Goal: Task Accomplishment & Management: Use online tool/utility

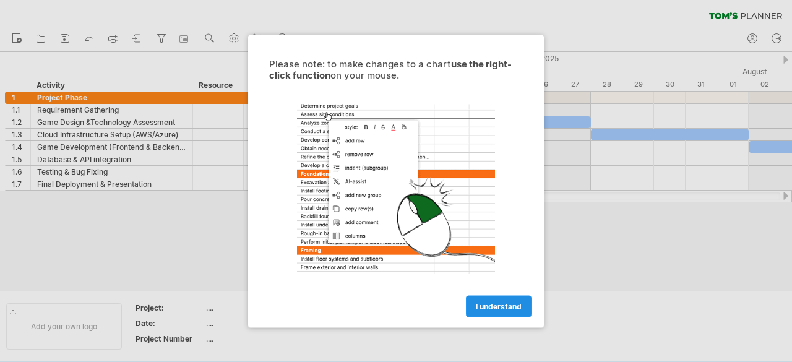
click at [496, 303] on span "I understand" at bounding box center [499, 305] width 46 height 9
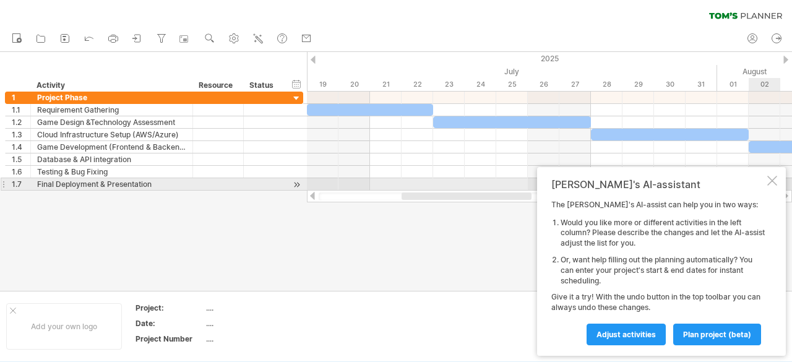
click at [777, 179] on div "[PERSON_NAME]'s AI-assistant The [PERSON_NAME]'s AI-assist can help you in two …" at bounding box center [661, 261] width 249 height 189
click at [773, 184] on div at bounding box center [772, 181] width 10 height 10
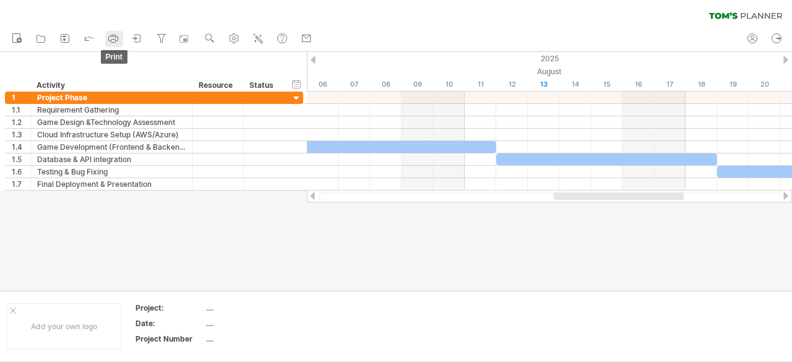
click at [106, 38] on link "print" at bounding box center [114, 39] width 18 height 16
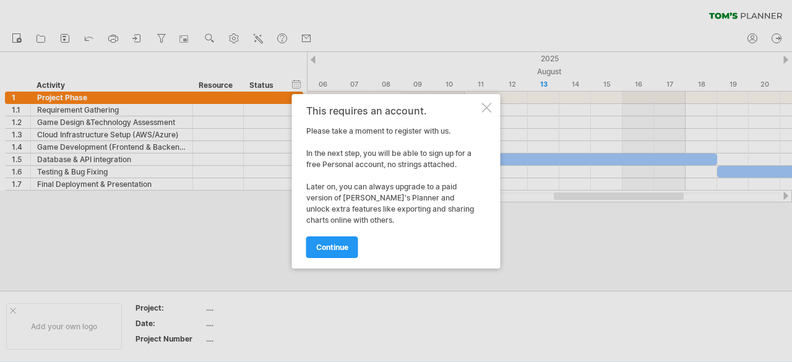
click at [484, 107] on div at bounding box center [487, 108] width 10 height 10
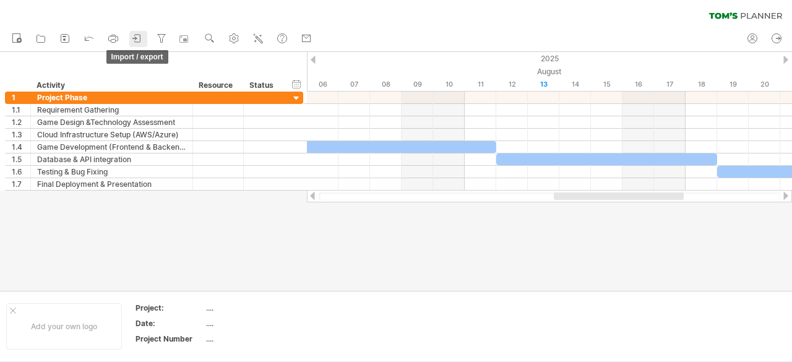
click at [140, 35] on icon at bounding box center [138, 38] width 6 height 7
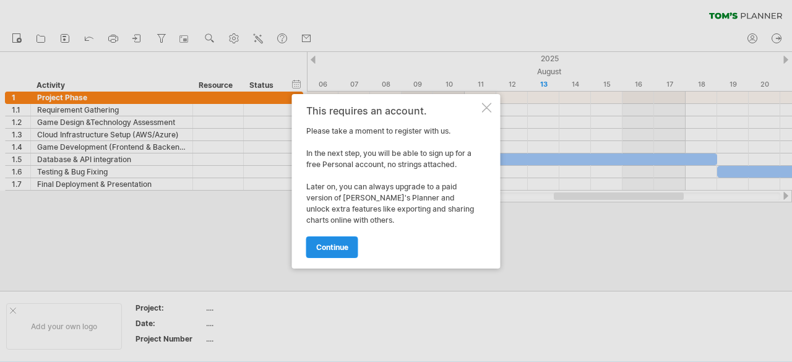
click at [339, 244] on span "continue" at bounding box center [332, 247] width 32 height 9
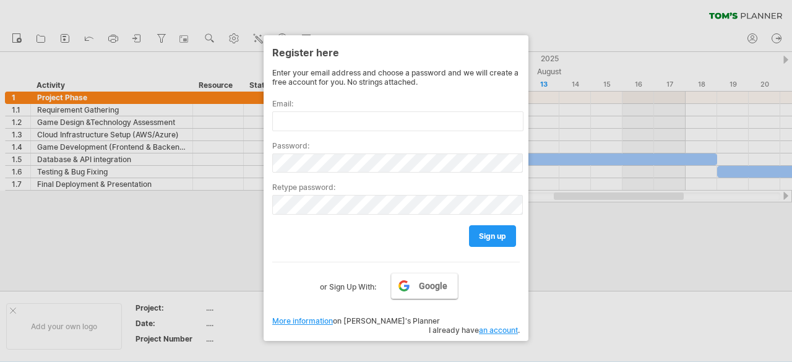
click at [416, 290] on link "Google" at bounding box center [424, 286] width 67 height 26
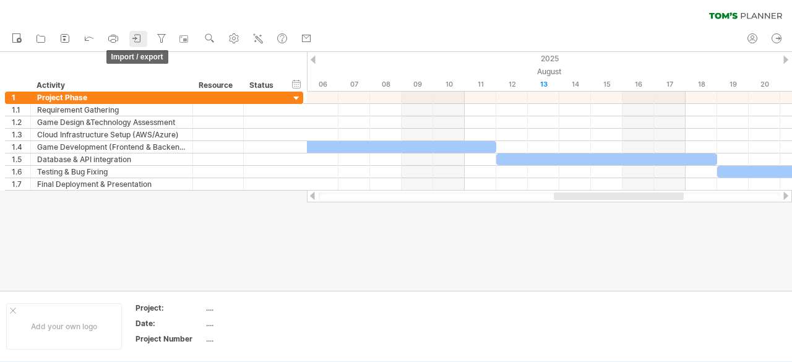
click at [142, 37] on icon at bounding box center [137, 38] width 12 height 12
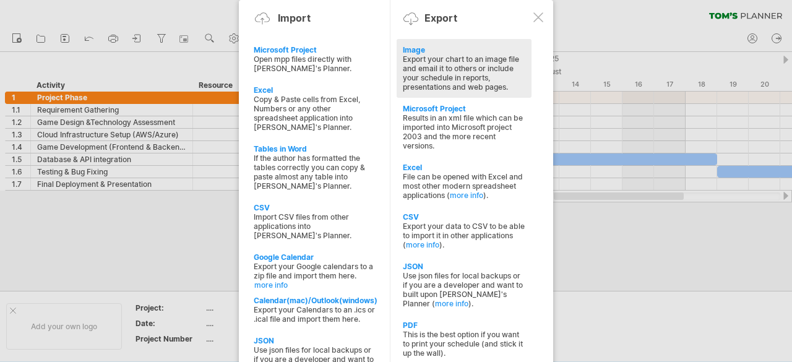
click at [413, 49] on div "Image" at bounding box center [464, 49] width 123 height 9
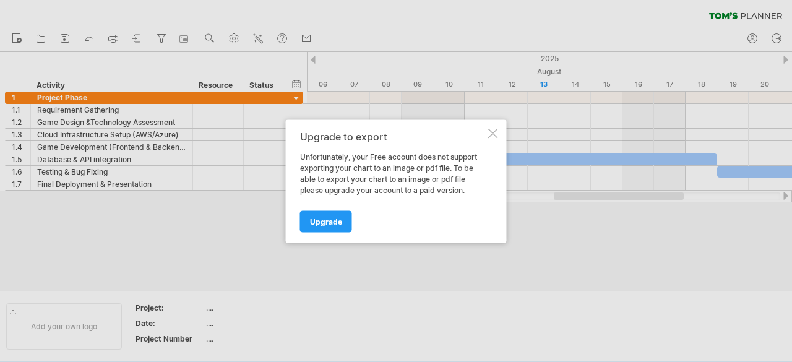
click at [488, 135] on div at bounding box center [493, 133] width 10 height 10
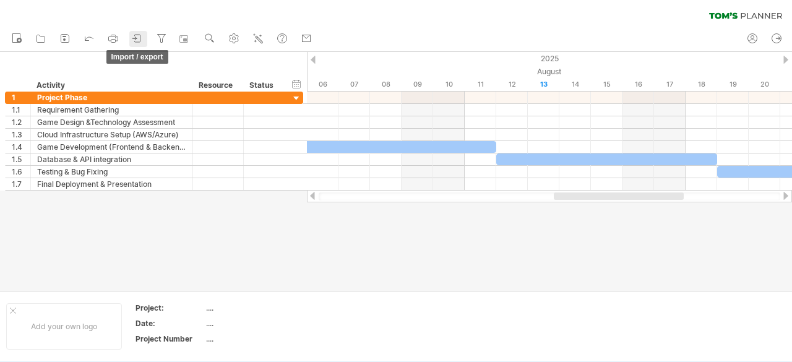
click at [139, 34] on icon at bounding box center [137, 38] width 12 height 12
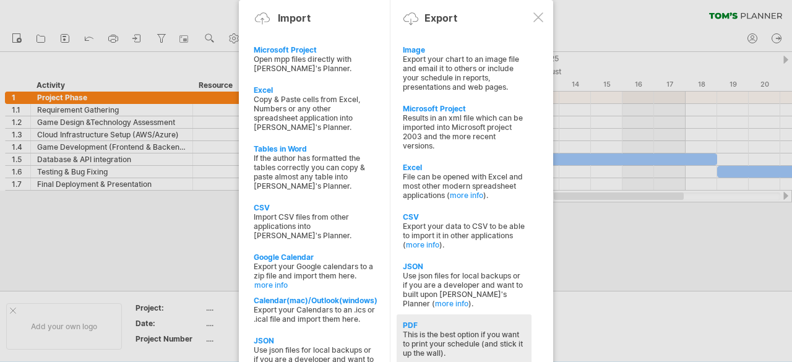
click at [408, 321] on div "PDF" at bounding box center [464, 325] width 123 height 9
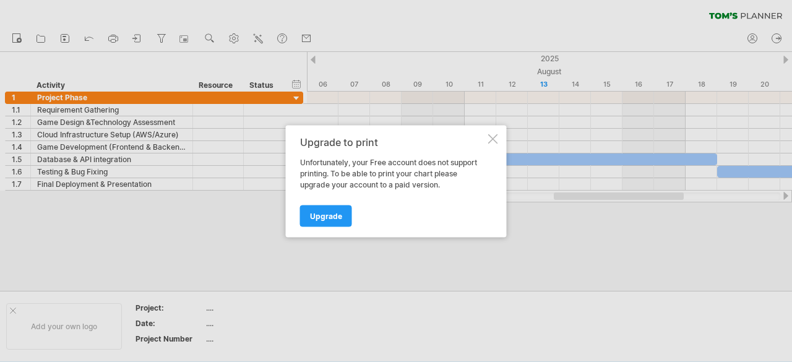
click at [491, 134] on div at bounding box center [493, 139] width 10 height 10
